Goal: Ask a question

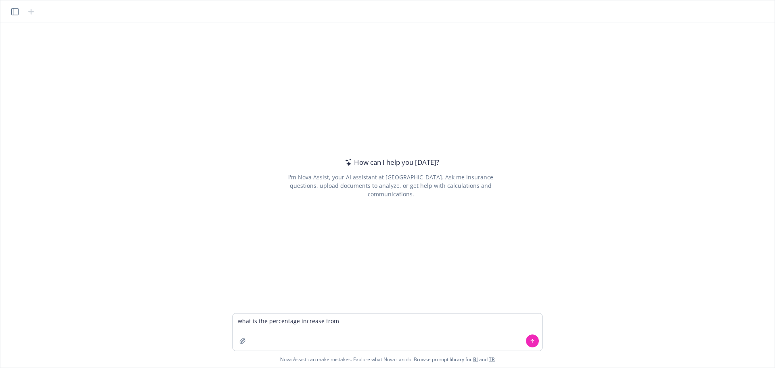
type textarea "what is the percentage increase from"
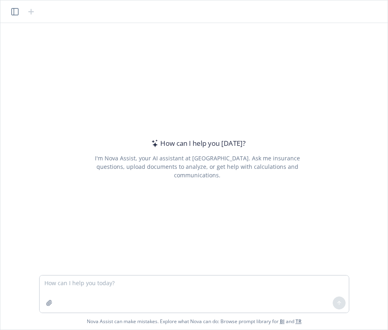
click at [140, 278] on textarea at bounding box center [194, 293] width 309 height 37
type textarea "What is the percentage increase from $16750 to $18190"
